Goal: Use online tool/utility: Utilize a website feature to perform a specific function

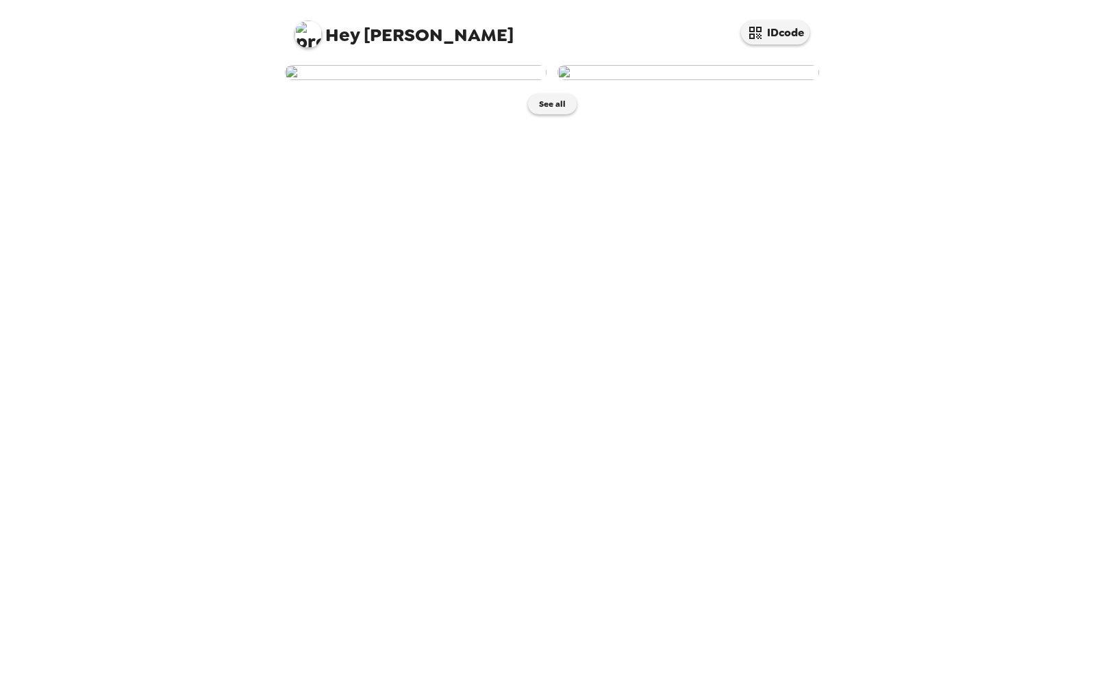
click at [462, 80] on img at bounding box center [416, 72] width 262 height 15
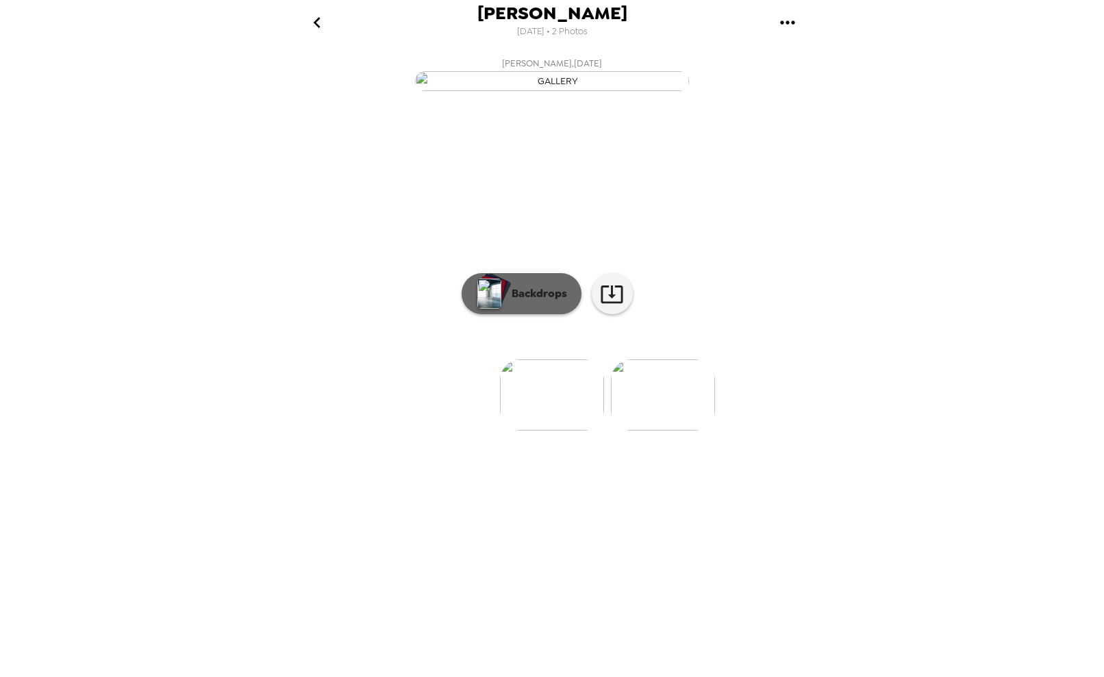
click at [519, 302] on p "Backdrops" at bounding box center [536, 294] width 62 height 16
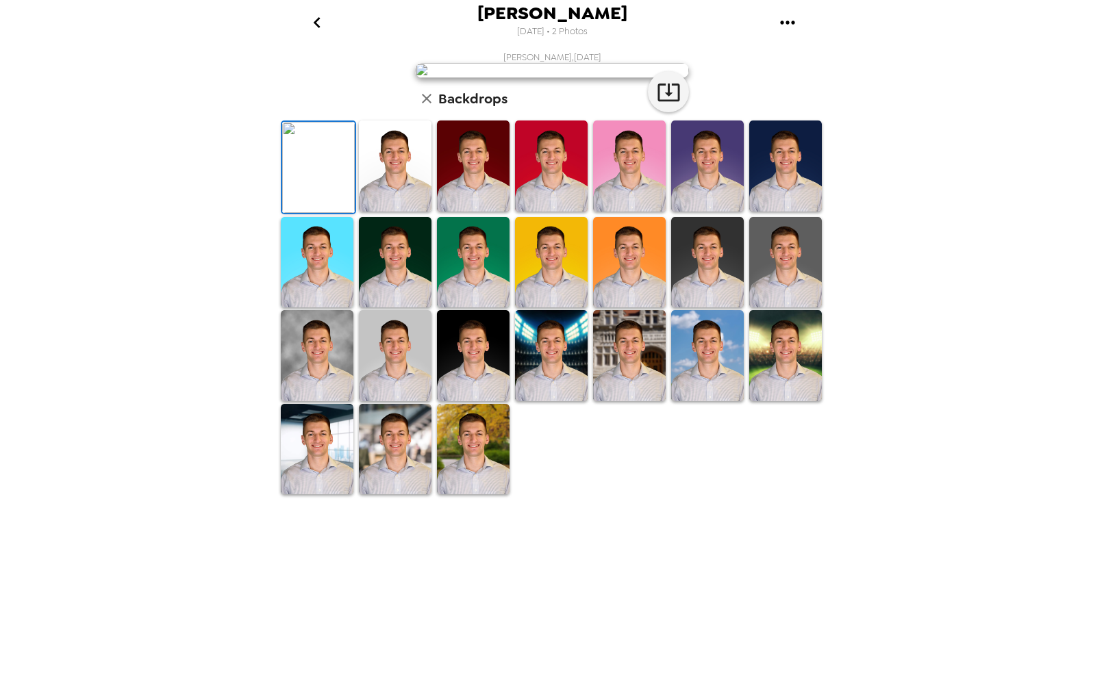
scroll to position [146, 0]
click at [389, 212] on img at bounding box center [395, 166] width 73 height 91
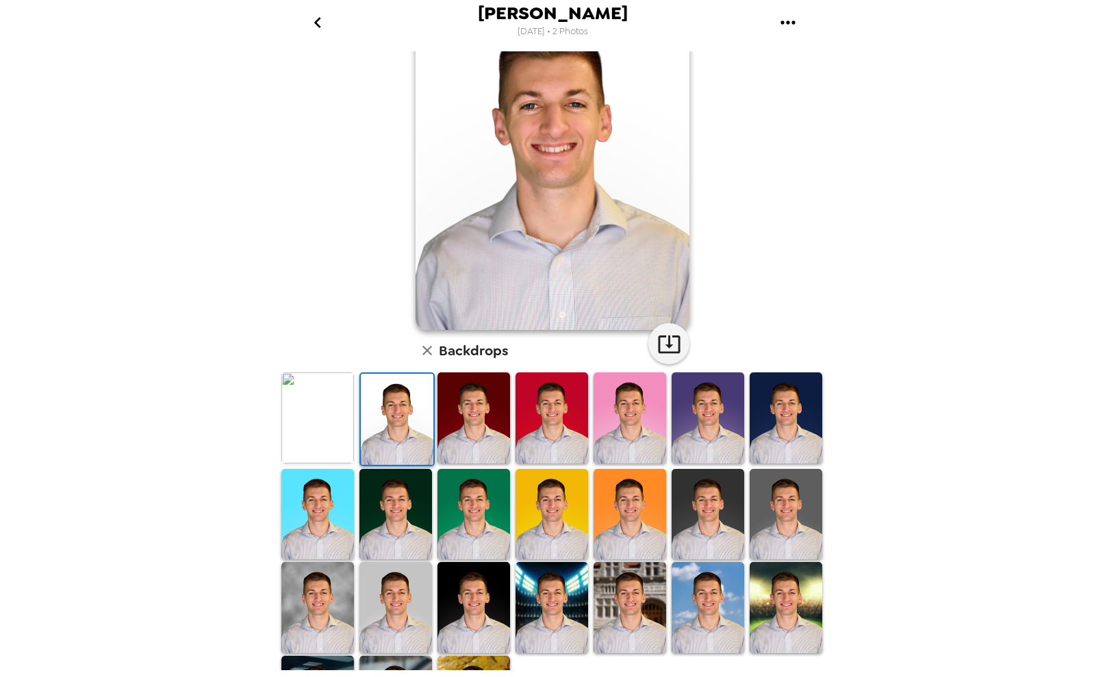
scroll to position [0, 0]
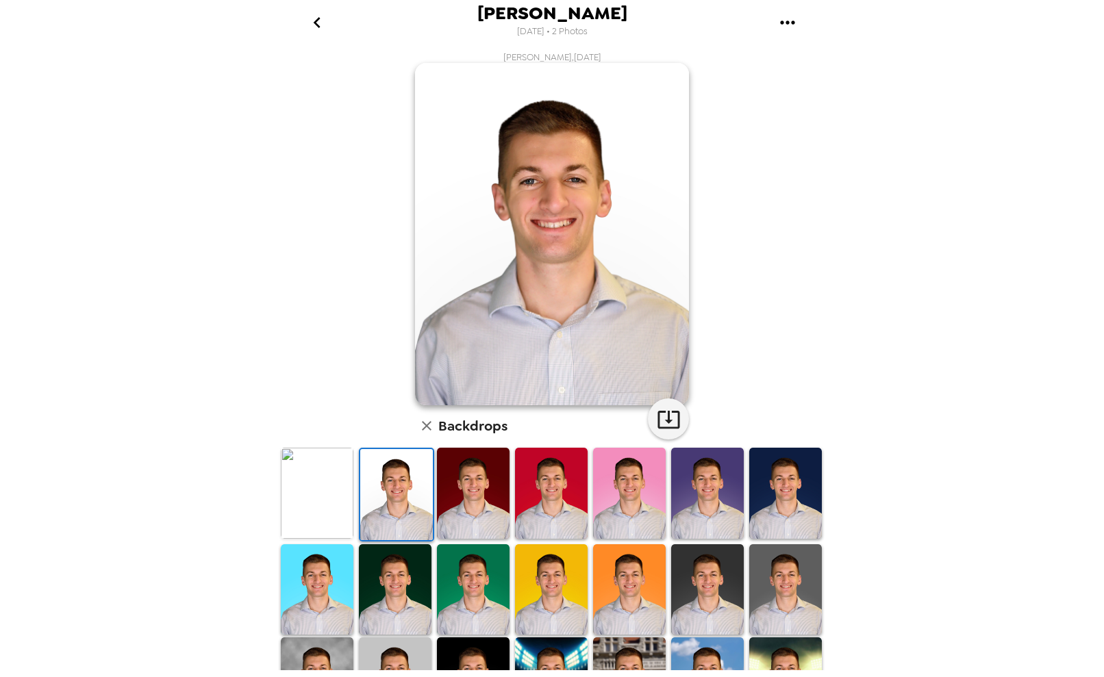
click at [794, 23] on icon "gallery menu" at bounding box center [787, 22] width 14 height 3
click at [669, 429] on div at bounding box center [552, 338] width 1104 height 677
click at [665, 421] on icon "button" at bounding box center [669, 420] width 22 height 18
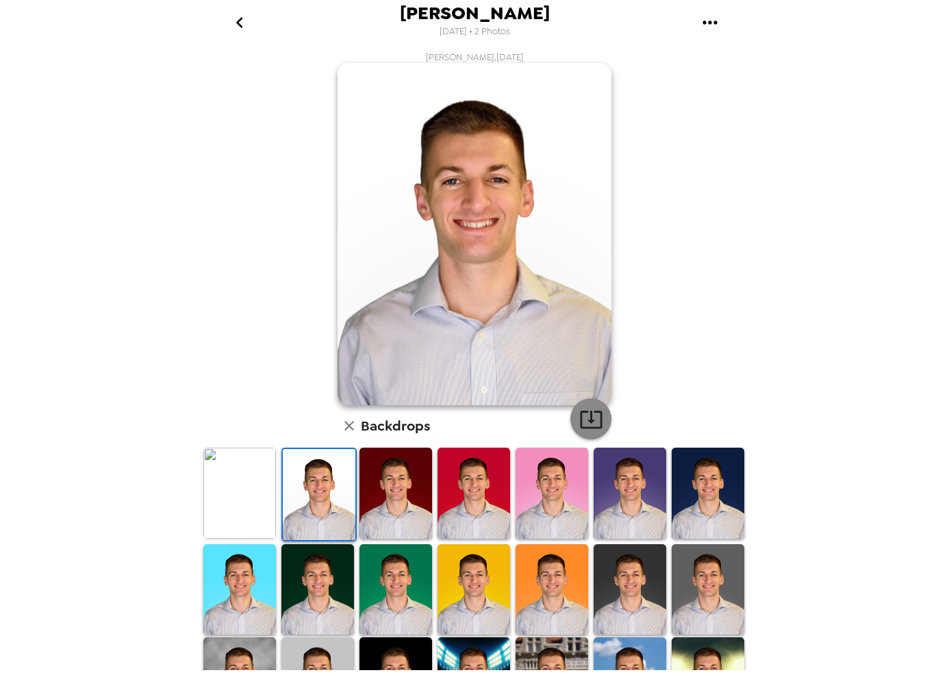
click at [582, 410] on icon "button" at bounding box center [591, 420] width 24 height 24
